Goal: Transaction & Acquisition: Book appointment/travel/reservation

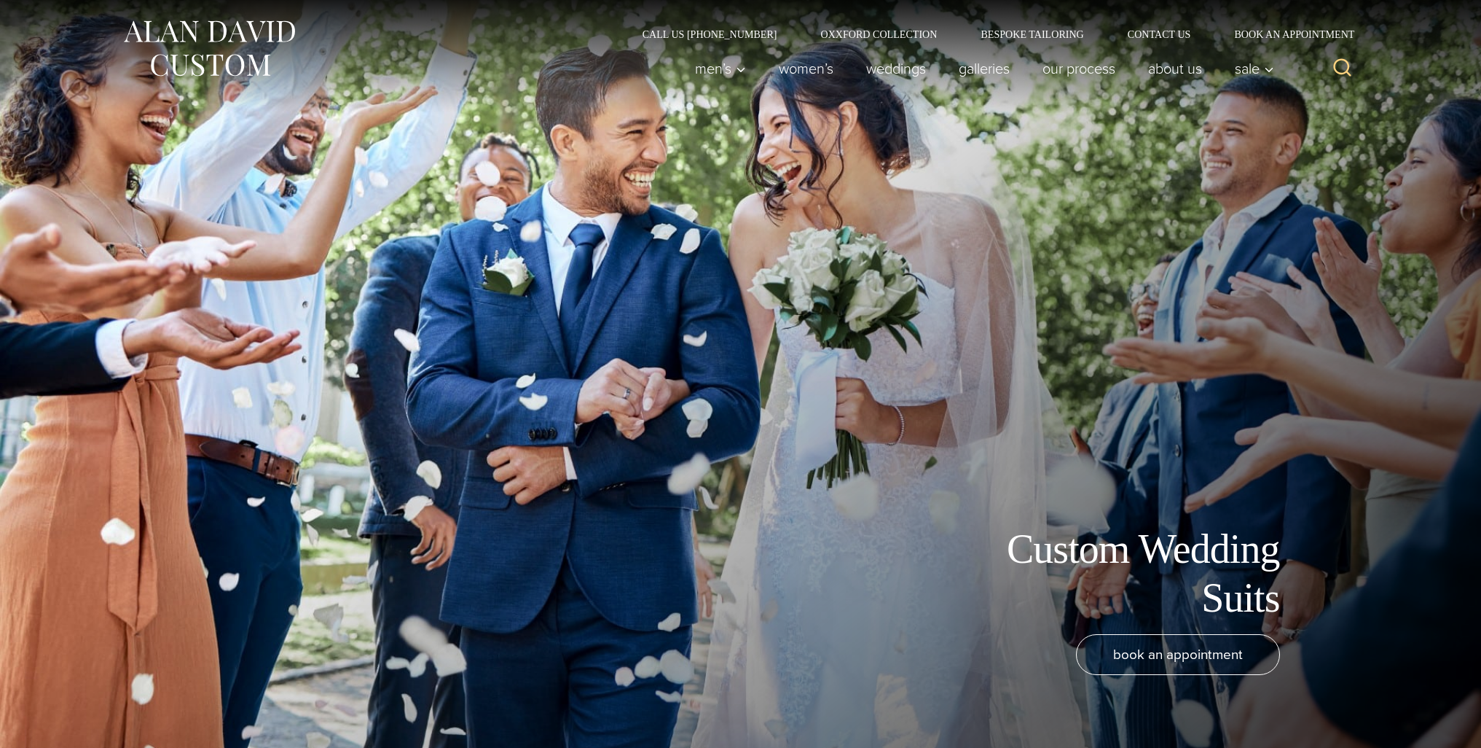
click at [1440, 38] on header "Call Us [PHONE_NUMBER] Oxxford Collection Bespoke Tailoring Contact Us Book an …" at bounding box center [740, 56] width 1481 height 112
click at [1454, 605] on div at bounding box center [740, 374] width 1481 height 748
click at [808, 75] on link "Women’s" at bounding box center [805, 68] width 87 height 29
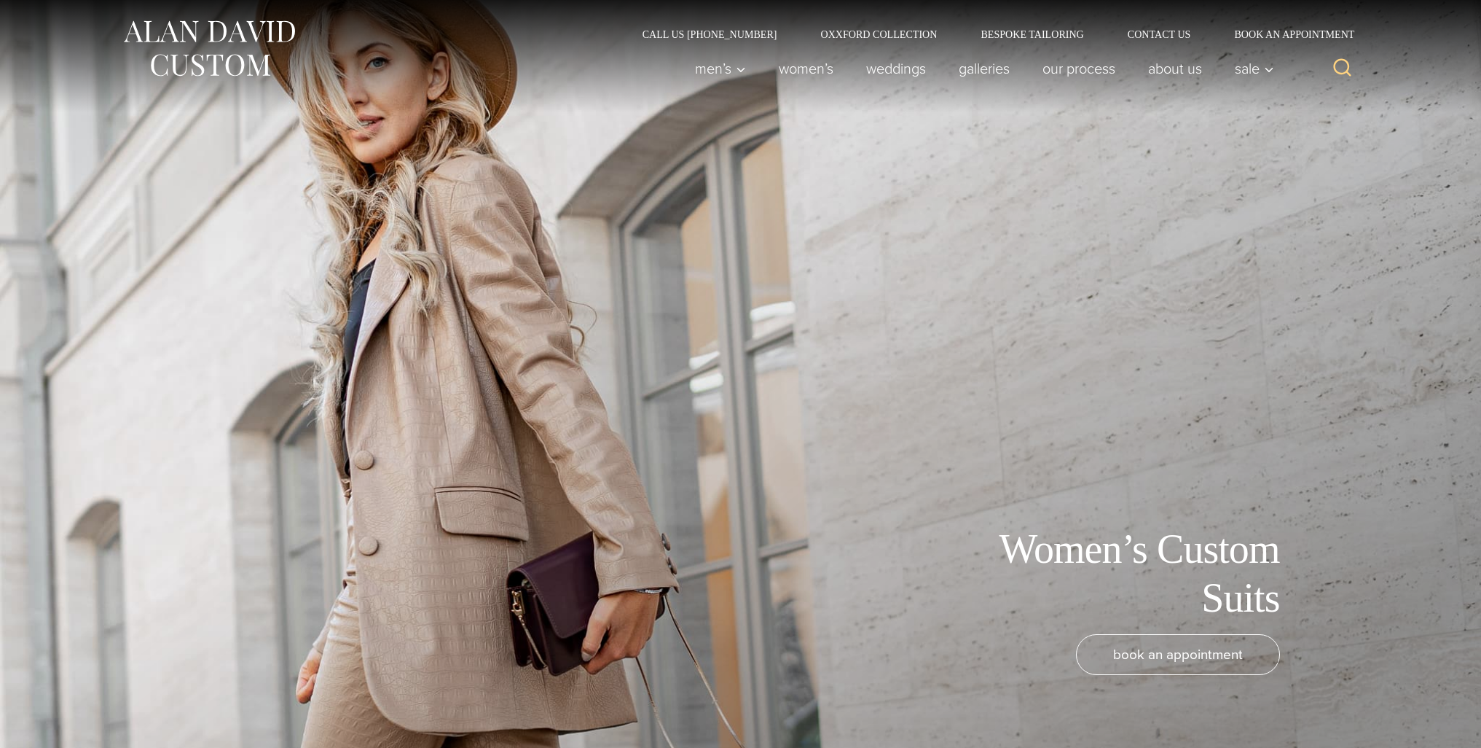
click at [1160, 699] on div "book an appointment" at bounding box center [741, 683] width 1195 height 99
click at [1350, 262] on div at bounding box center [740, 374] width 1481 height 748
click at [662, 42] on div "Men’s Custom Suits Custom Tuxedos Custom Sports Coats Custom Trousers Custom Ve…" at bounding box center [923, 68] width 873 height 58
click at [1060, 562] on h1 "Women’s Custom Suits" at bounding box center [1116, 574] width 328 height 98
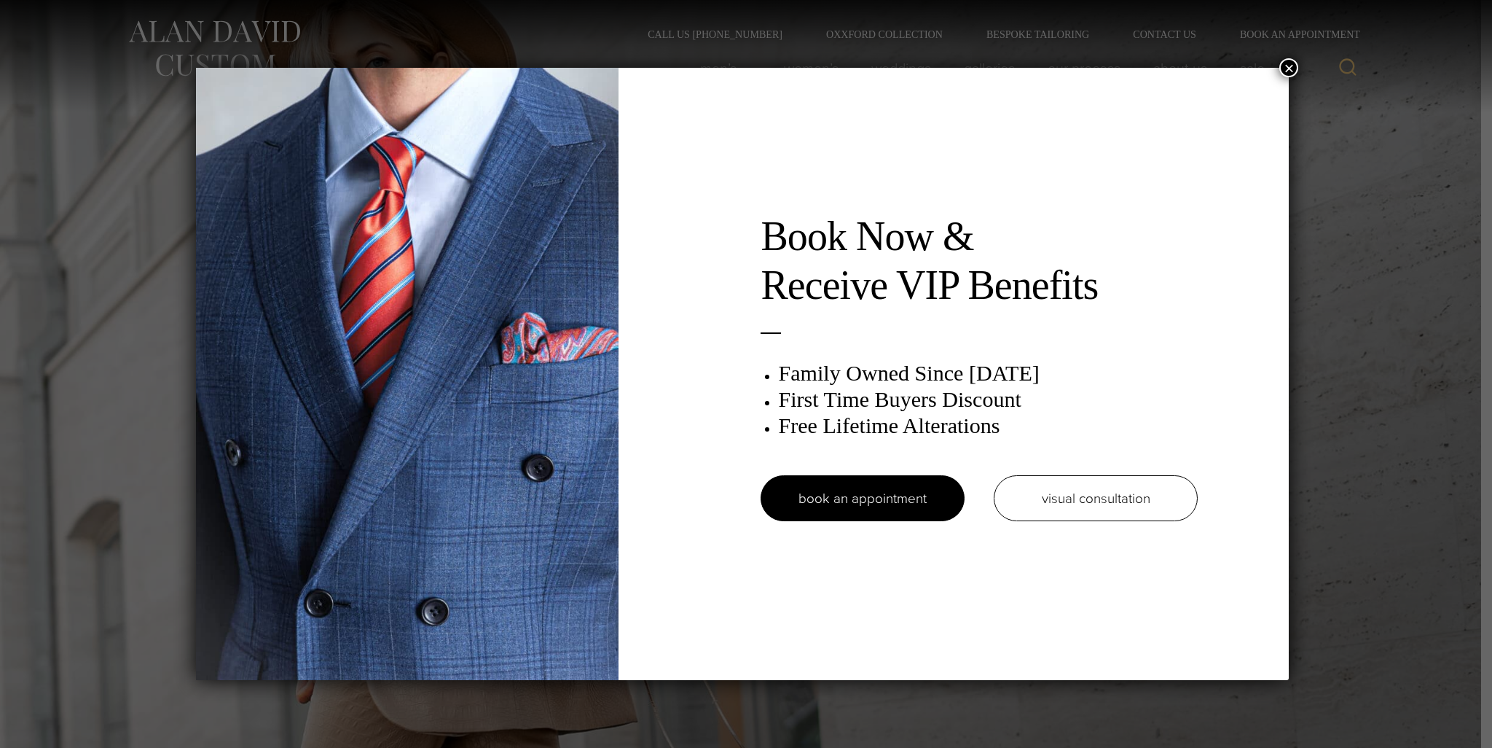
click at [584, 686] on div "Book Now & Receive VIP Benefits Family Owned Since 1913 First Time Buyers Disco…" at bounding box center [746, 374] width 1492 height 748
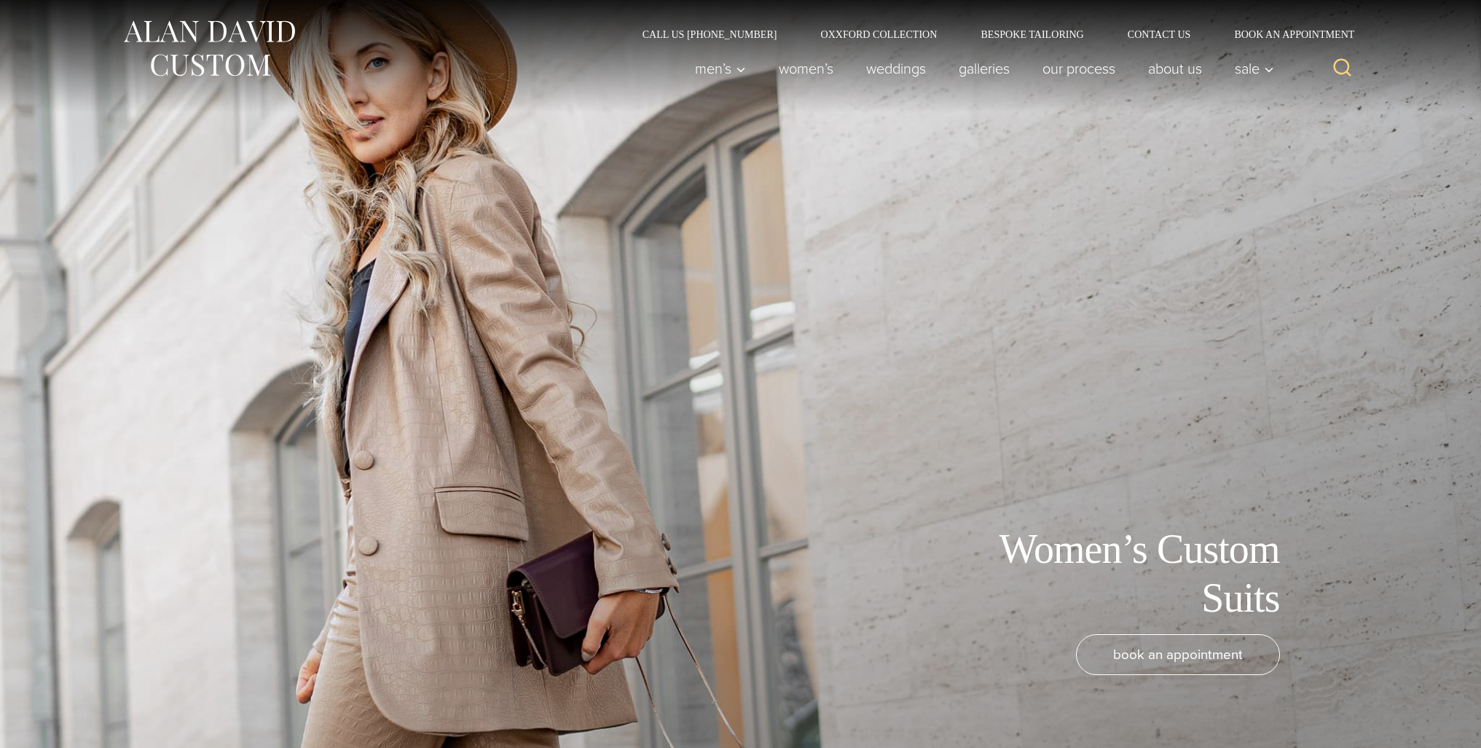
click at [1452, 108] on header "Call Us [PHONE_NUMBER] Oxxford Collection Bespoke Tailoring Contact Us Book an …" at bounding box center [740, 56] width 1481 height 112
click at [942, 69] on link "Galleries" at bounding box center [984, 68] width 84 height 29
click at [1284, 36] on link "Book an Appointment" at bounding box center [1285, 34] width 147 height 10
click at [722, 92] on div "Men’s Custom Suits Custom Tuxedos Custom Sports Coats Custom Trousers Custom Ve…" at bounding box center [979, 68] width 603 height 58
click at [37, 348] on div at bounding box center [740, 374] width 1481 height 748
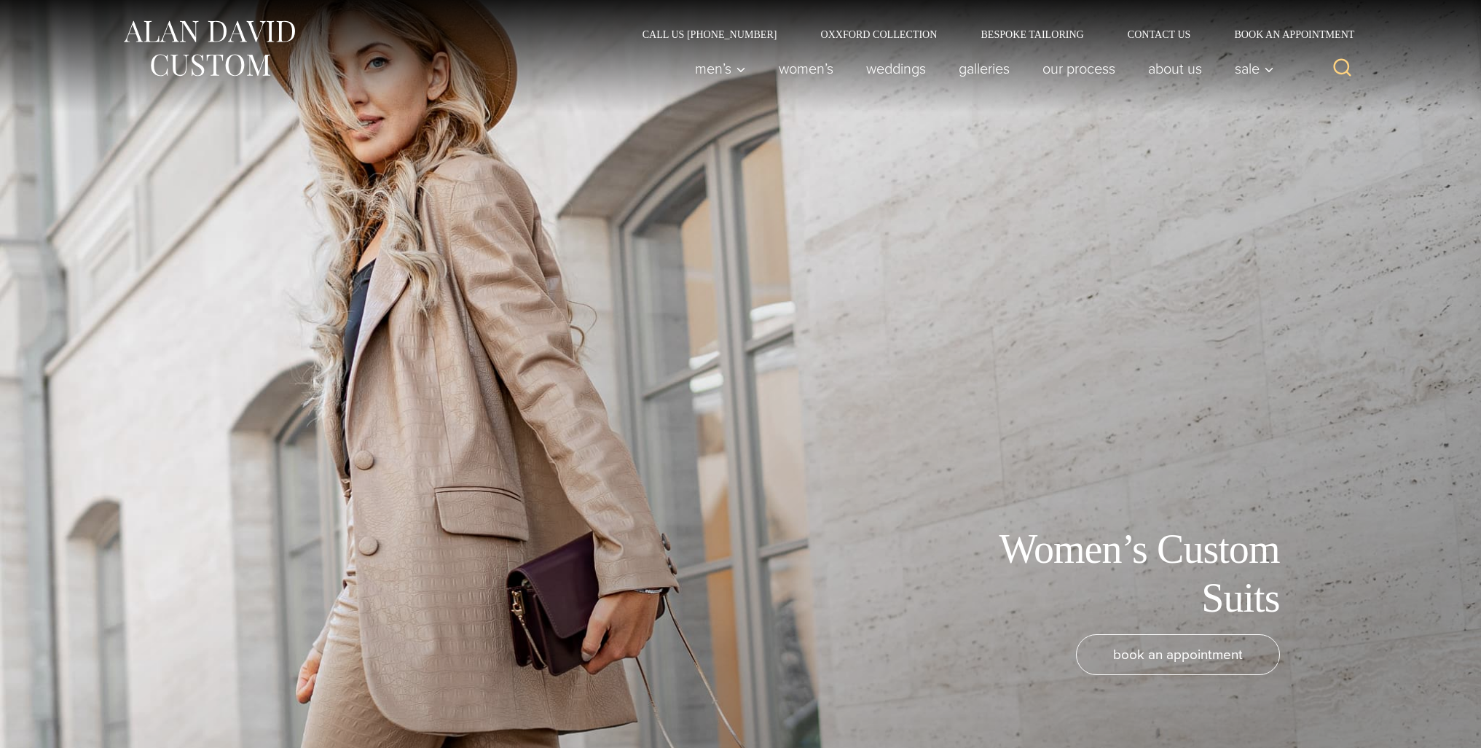
click at [470, 188] on div "Women’s Custom Suits book an appointment" at bounding box center [741, 374] width 1195 height 748
click at [686, 554] on div "Women’s Custom Suits" at bounding box center [741, 574] width 1195 height 98
click at [466, 546] on div "Women’s Custom Suits" at bounding box center [741, 574] width 1195 height 98
click at [1438, 717] on span "Help" at bounding box center [1436, 720] width 30 height 13
